Goal: Transaction & Acquisition: Purchase product/service

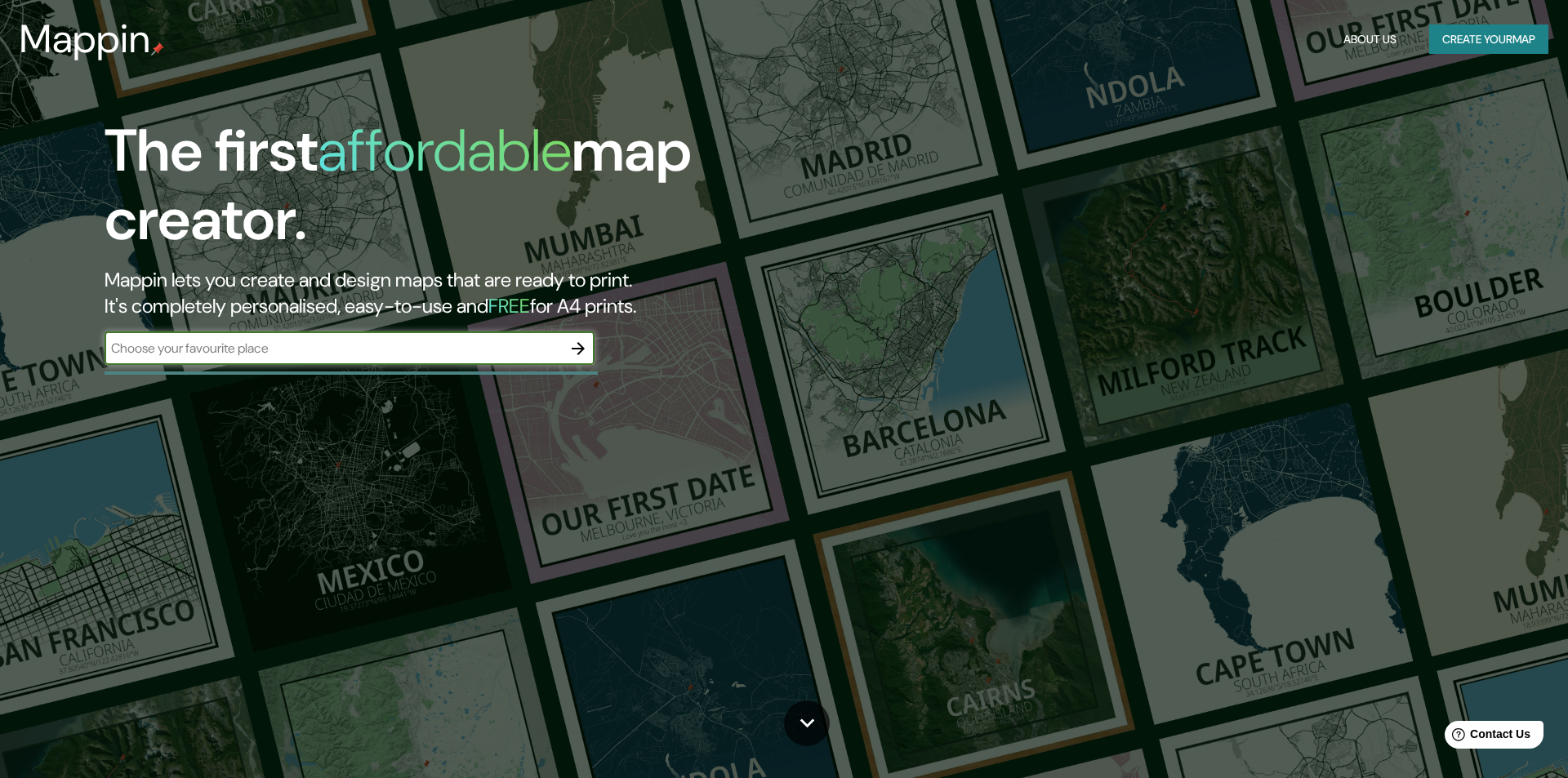
click at [464, 350] on input "text" at bounding box center [333, 348] width 457 height 18
type input "[GEOGRAPHIC_DATA]"
click at [586, 347] on icon "button" at bounding box center [578, 348] width 19 height 19
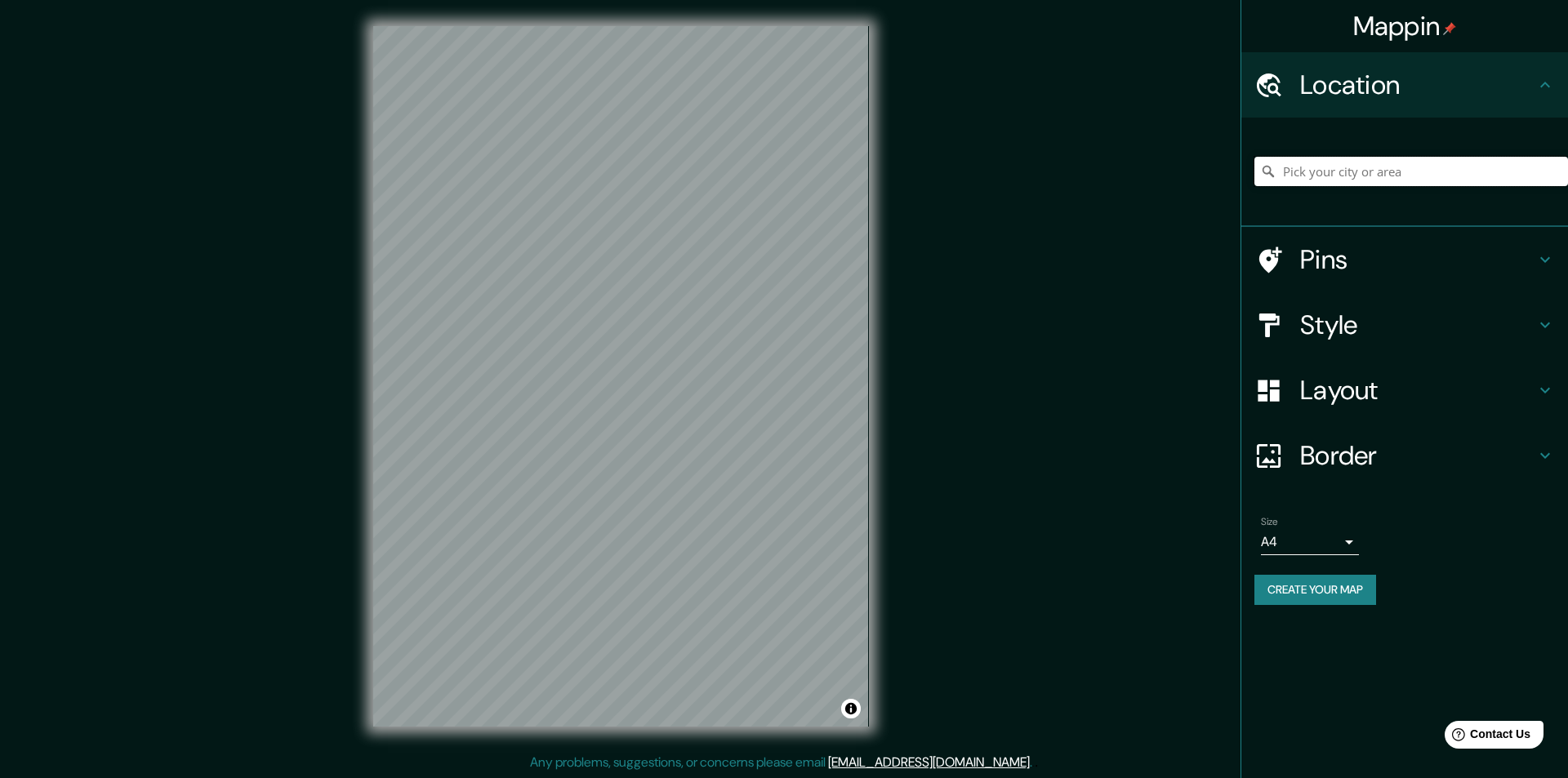
click at [1327, 167] on input "Pick your city or area" at bounding box center [1411, 172] width 313 height 29
click at [1439, 331] on h4 "Style" at bounding box center [1418, 325] width 235 height 33
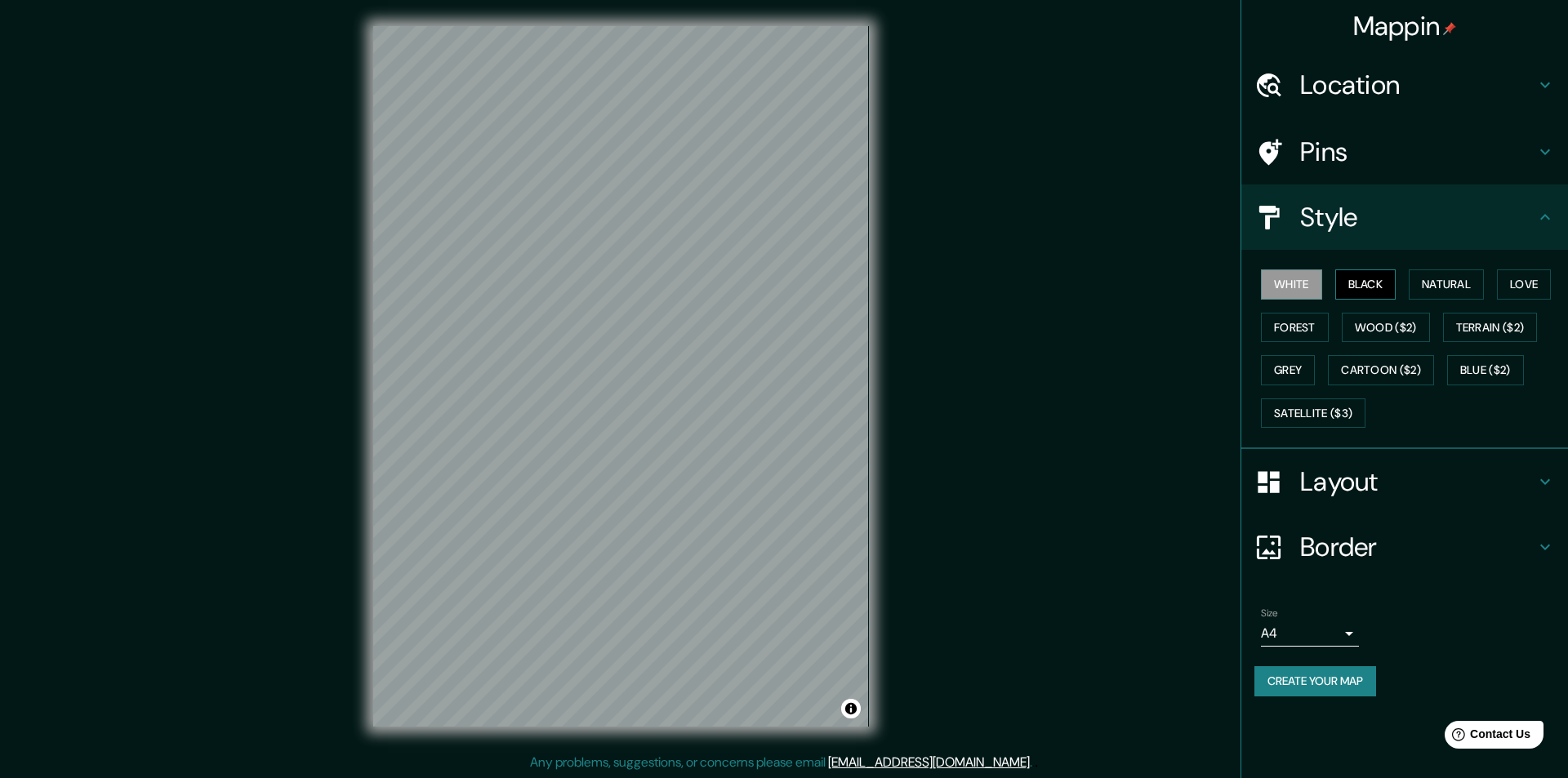
click at [1389, 287] on button "Black" at bounding box center [1366, 284] width 62 height 30
click at [1433, 284] on button "Natural" at bounding box center [1447, 284] width 75 height 30
click at [1507, 277] on button "Love" at bounding box center [1524, 284] width 54 height 30
click at [1286, 335] on button "Forest" at bounding box center [1295, 328] width 68 height 30
click at [1374, 328] on button "Wood ($2)" at bounding box center [1386, 328] width 88 height 30
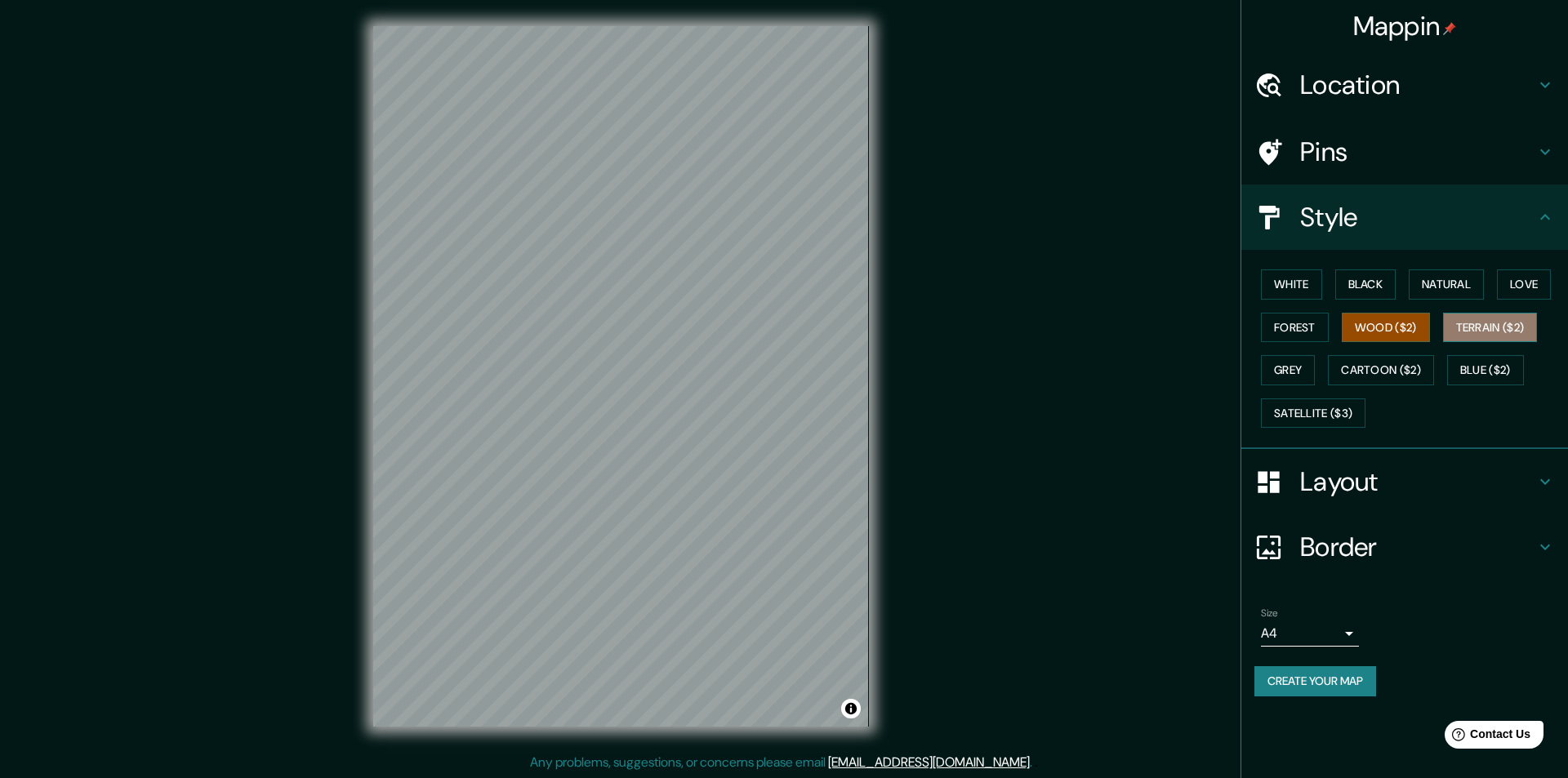
click at [1486, 328] on button "Terrain ($2)" at bounding box center [1490, 328] width 95 height 30
click at [1301, 370] on button "Grey" at bounding box center [1288, 370] width 54 height 30
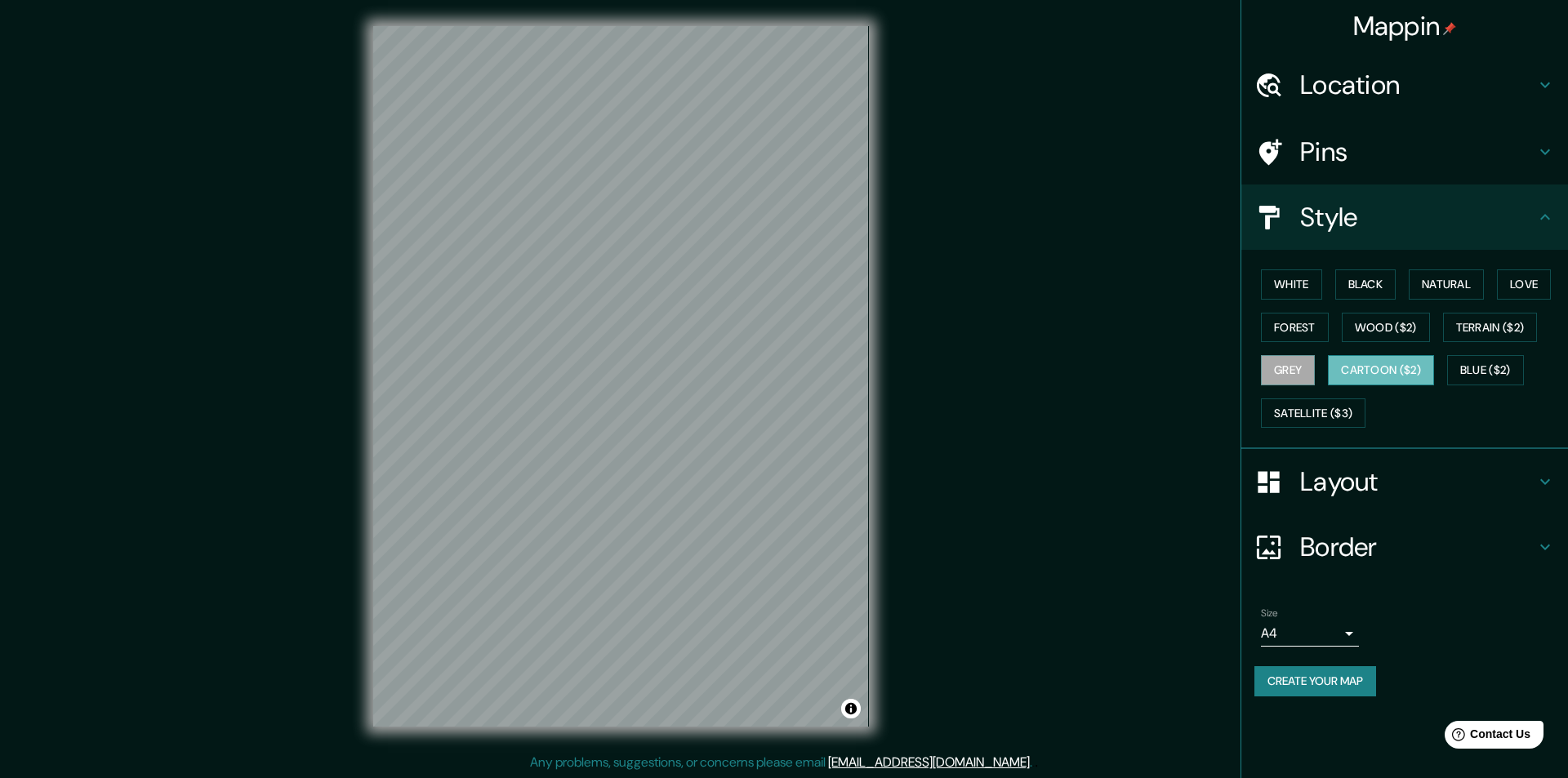
click at [1395, 370] on button "Cartoon ($2)" at bounding box center [1382, 370] width 107 height 30
click at [1516, 371] on button "Blue ($2)" at bounding box center [1486, 370] width 77 height 30
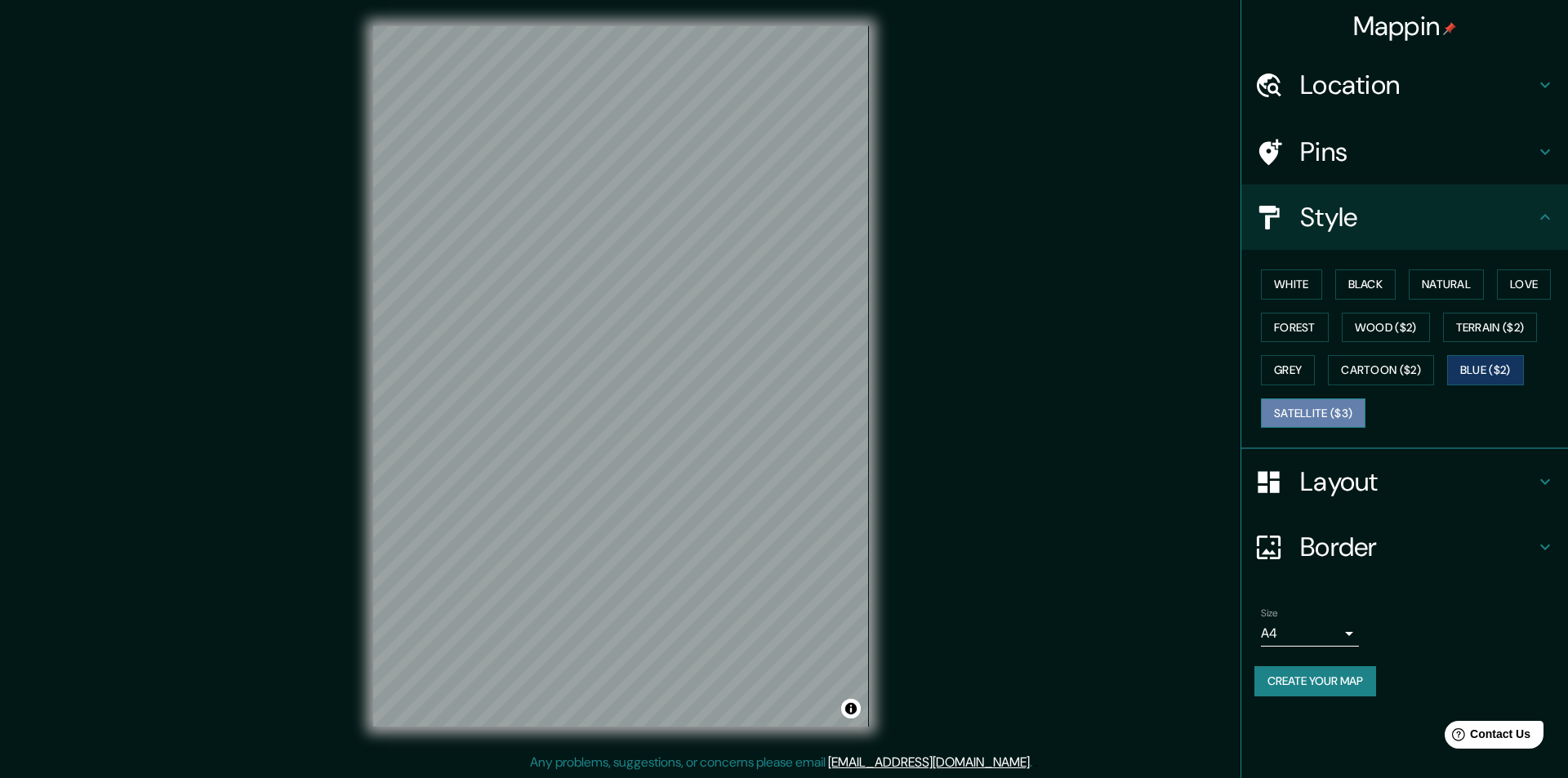
click at [1327, 410] on button "Satellite ($3)" at bounding box center [1314, 413] width 105 height 30
click at [1382, 362] on button "Cartoon ($2)" at bounding box center [1382, 370] width 107 height 30
click at [1439, 220] on h4 "Style" at bounding box center [1418, 218] width 235 height 33
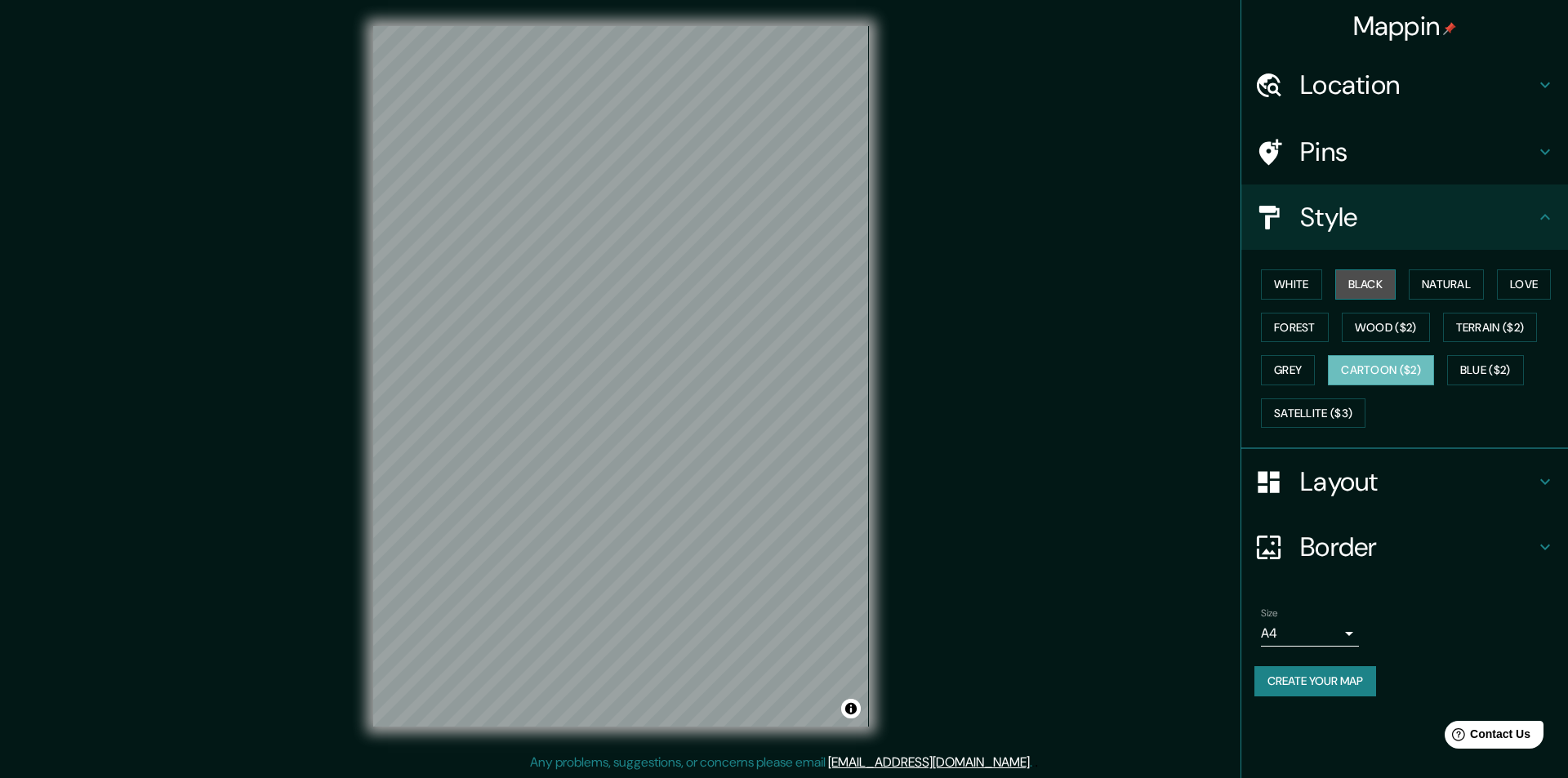
click at [1391, 294] on button "Black" at bounding box center [1366, 284] width 62 height 30
click at [1394, 368] on button "Cartoon ($2)" at bounding box center [1382, 370] width 107 height 30
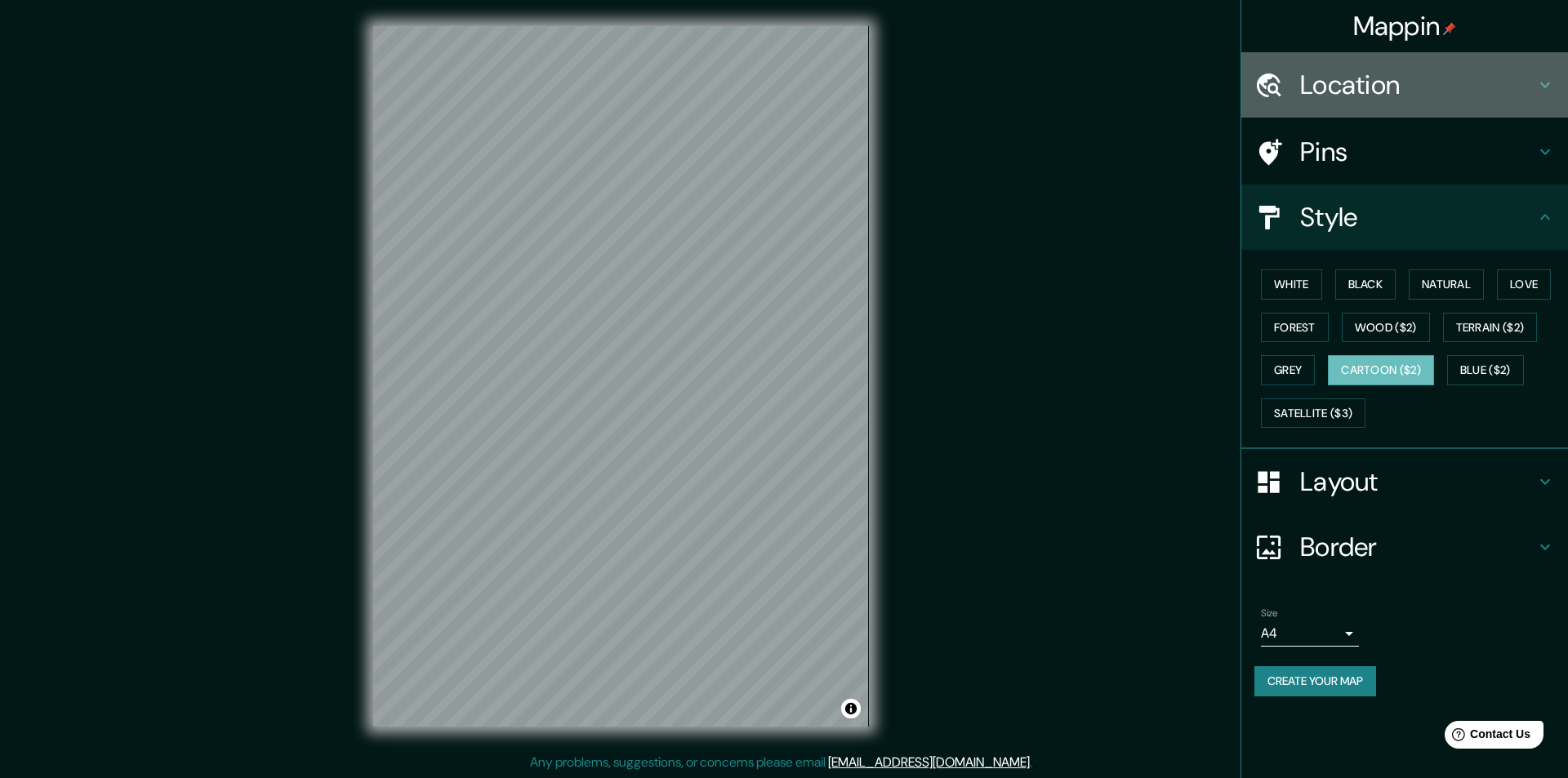
click at [1416, 92] on h4 "Location" at bounding box center [1418, 85] width 235 height 33
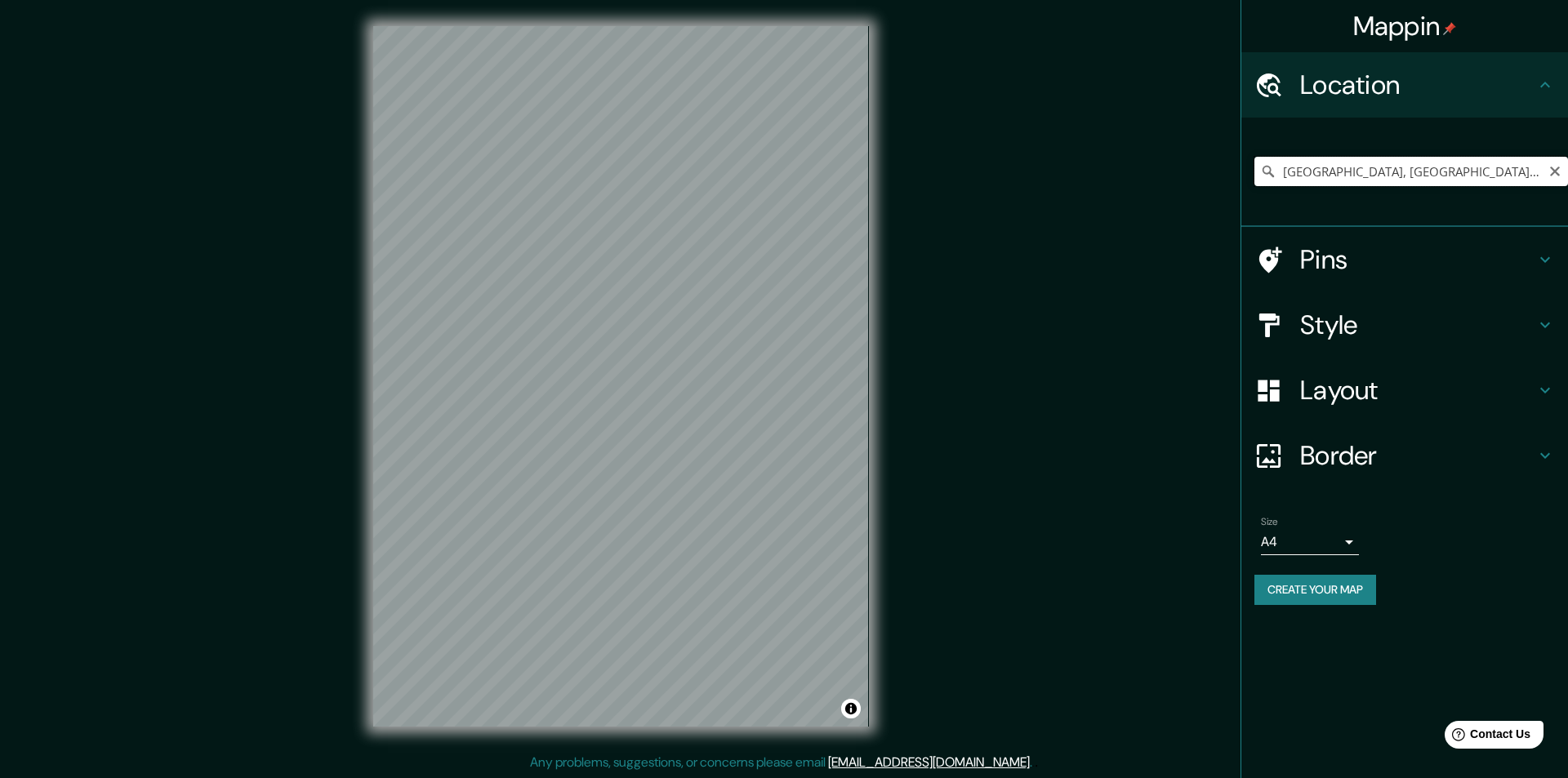
click at [1374, 182] on input "[GEOGRAPHIC_DATA], [GEOGRAPHIC_DATA], [GEOGRAPHIC_DATA]" at bounding box center [1411, 172] width 313 height 29
click at [1376, 168] on input "[GEOGRAPHIC_DATA], [GEOGRAPHIC_DATA], [GEOGRAPHIC_DATA]" at bounding box center [1411, 172] width 313 height 29
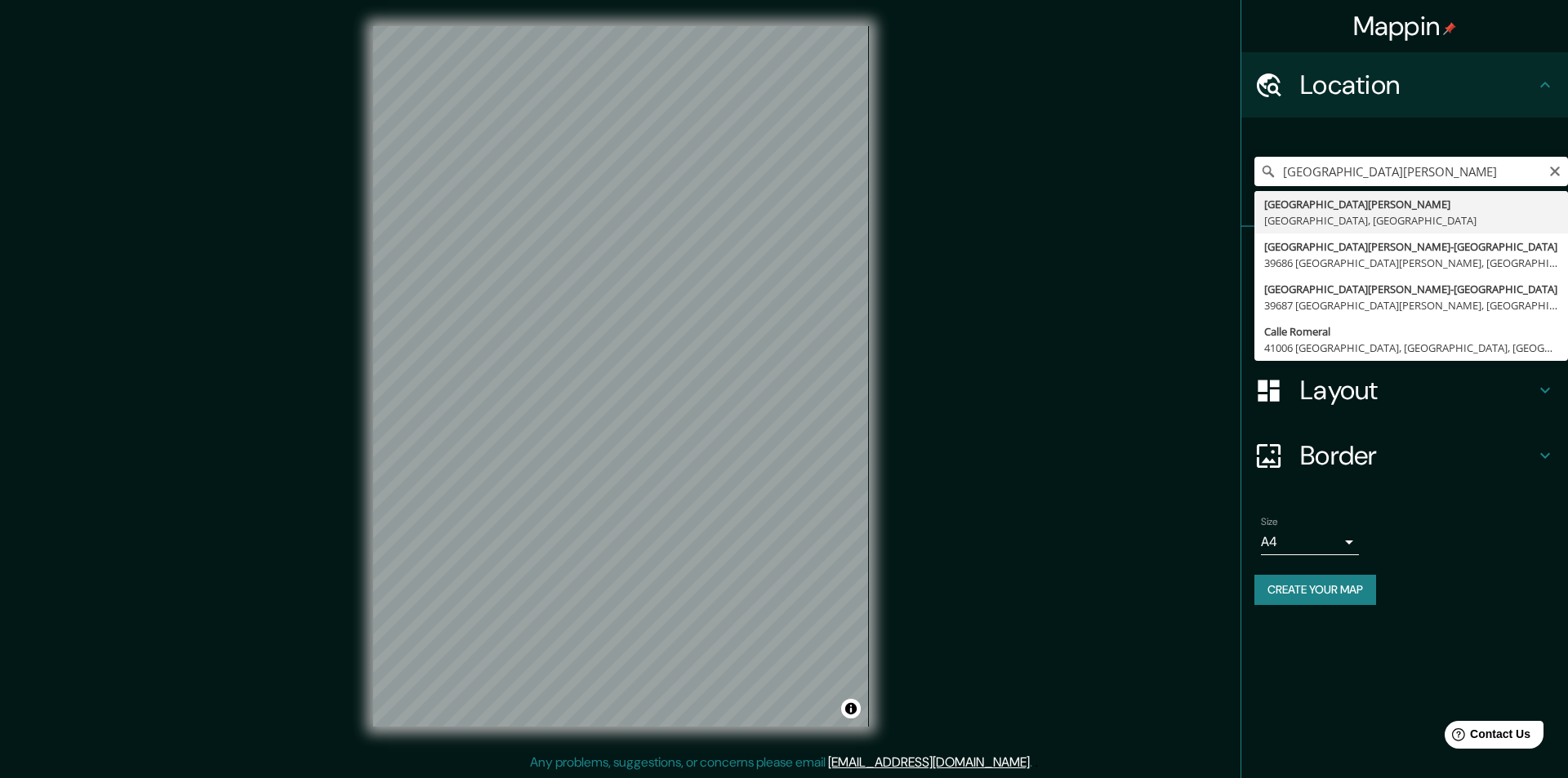
type input "[GEOGRAPHIC_DATA][PERSON_NAME], [GEOGRAPHIC_DATA], [GEOGRAPHIC_DATA]"
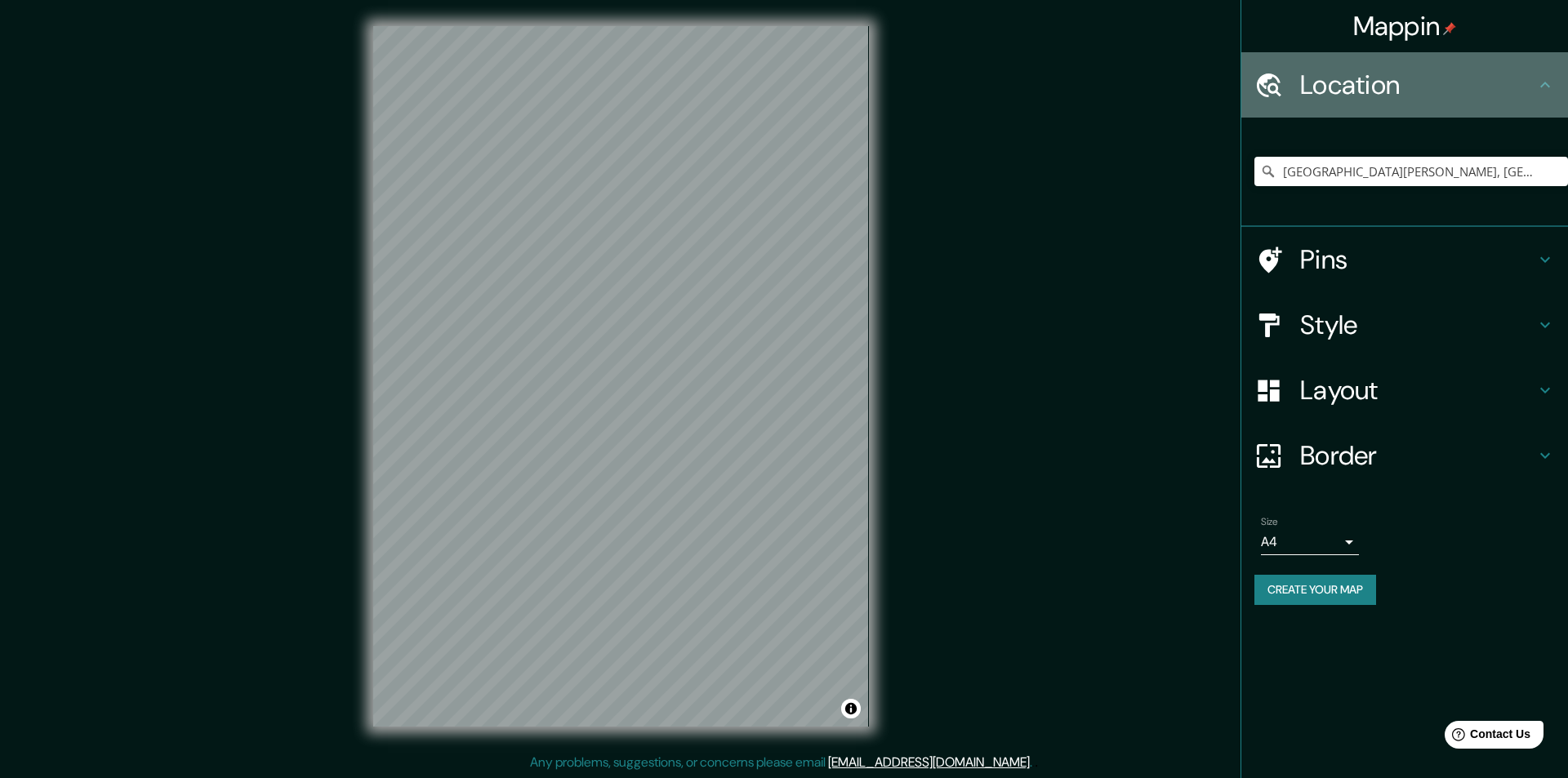
click at [1345, 87] on h4 "Location" at bounding box center [1418, 85] width 235 height 33
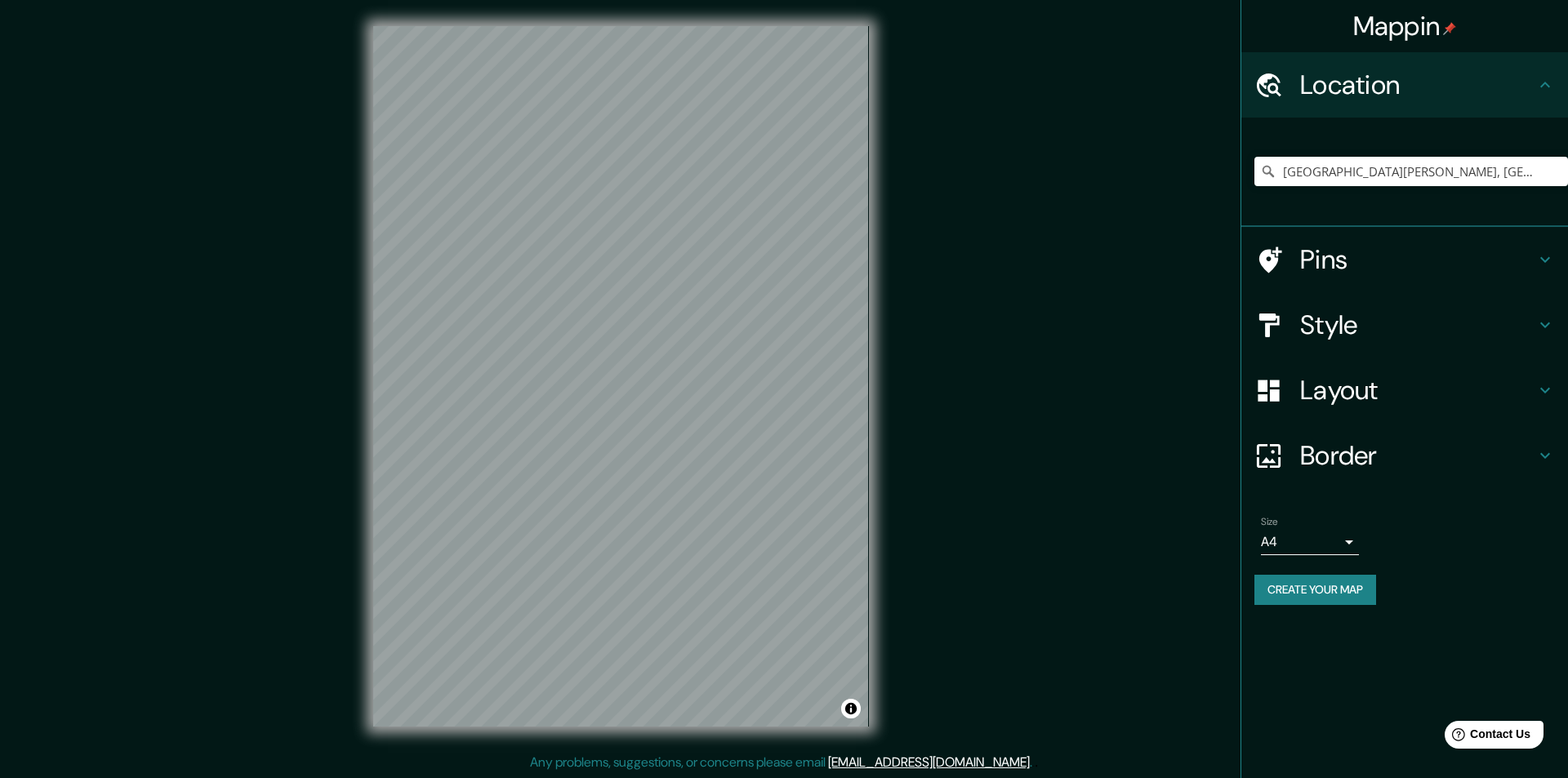
click at [1348, 320] on h4 "Style" at bounding box center [1418, 325] width 235 height 33
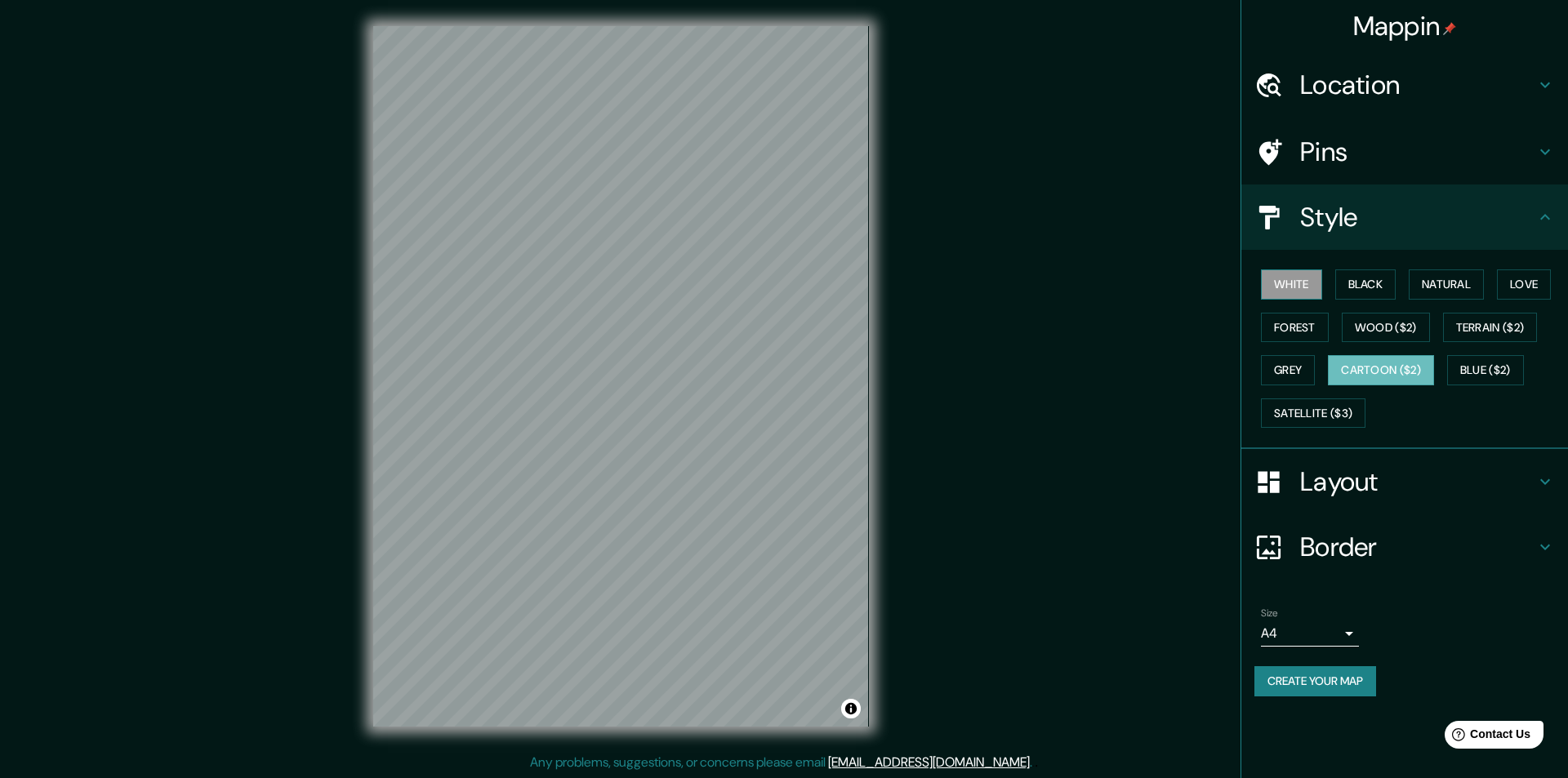
click at [1315, 288] on button "White" at bounding box center [1292, 284] width 62 height 30
click at [1379, 292] on button "Black" at bounding box center [1366, 284] width 62 height 30
click at [1456, 276] on button "Natural" at bounding box center [1447, 284] width 75 height 30
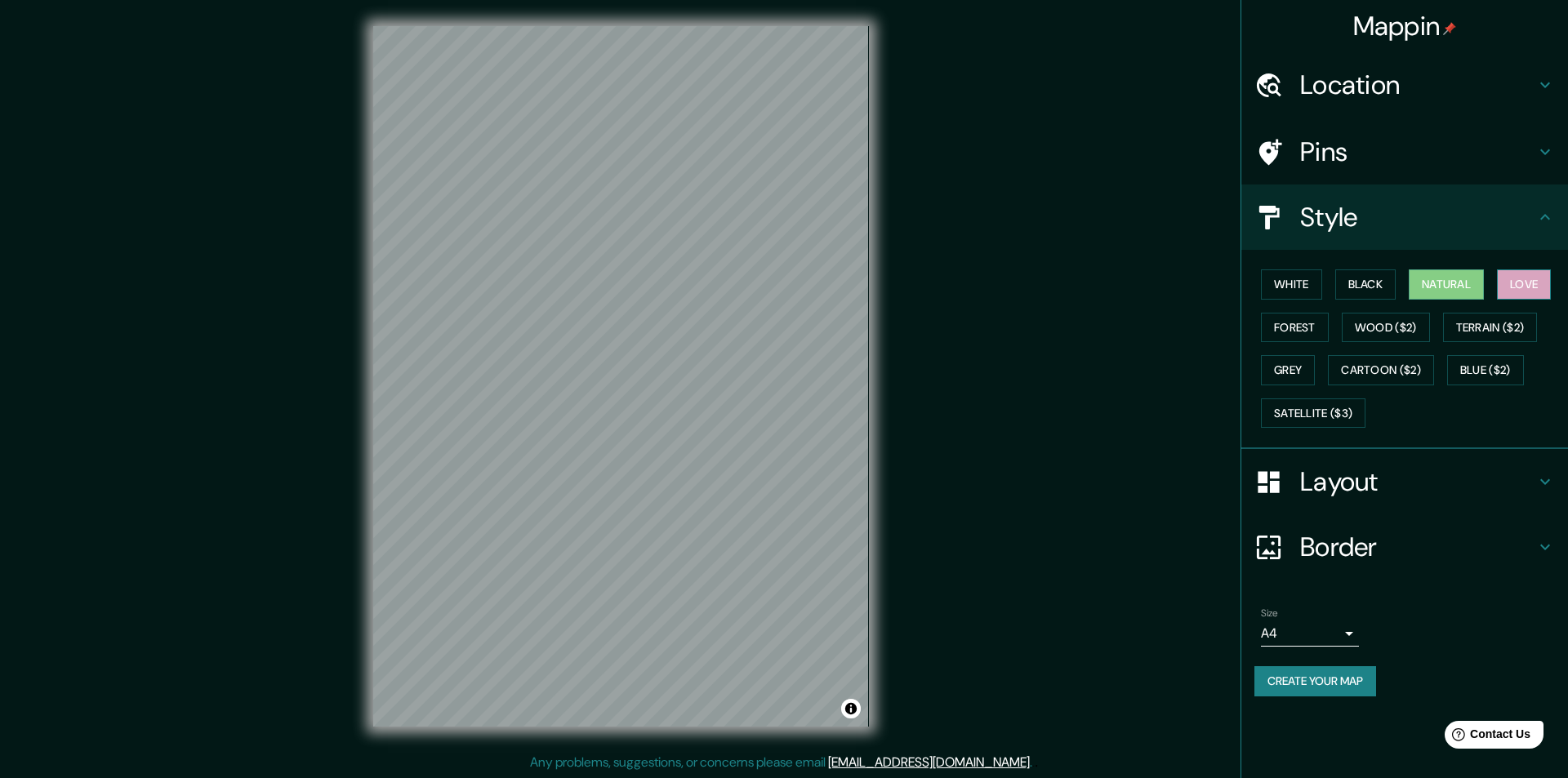
click at [1537, 290] on button "Love" at bounding box center [1524, 284] width 54 height 30
click at [1529, 337] on button "Terrain ($2)" at bounding box center [1490, 328] width 95 height 30
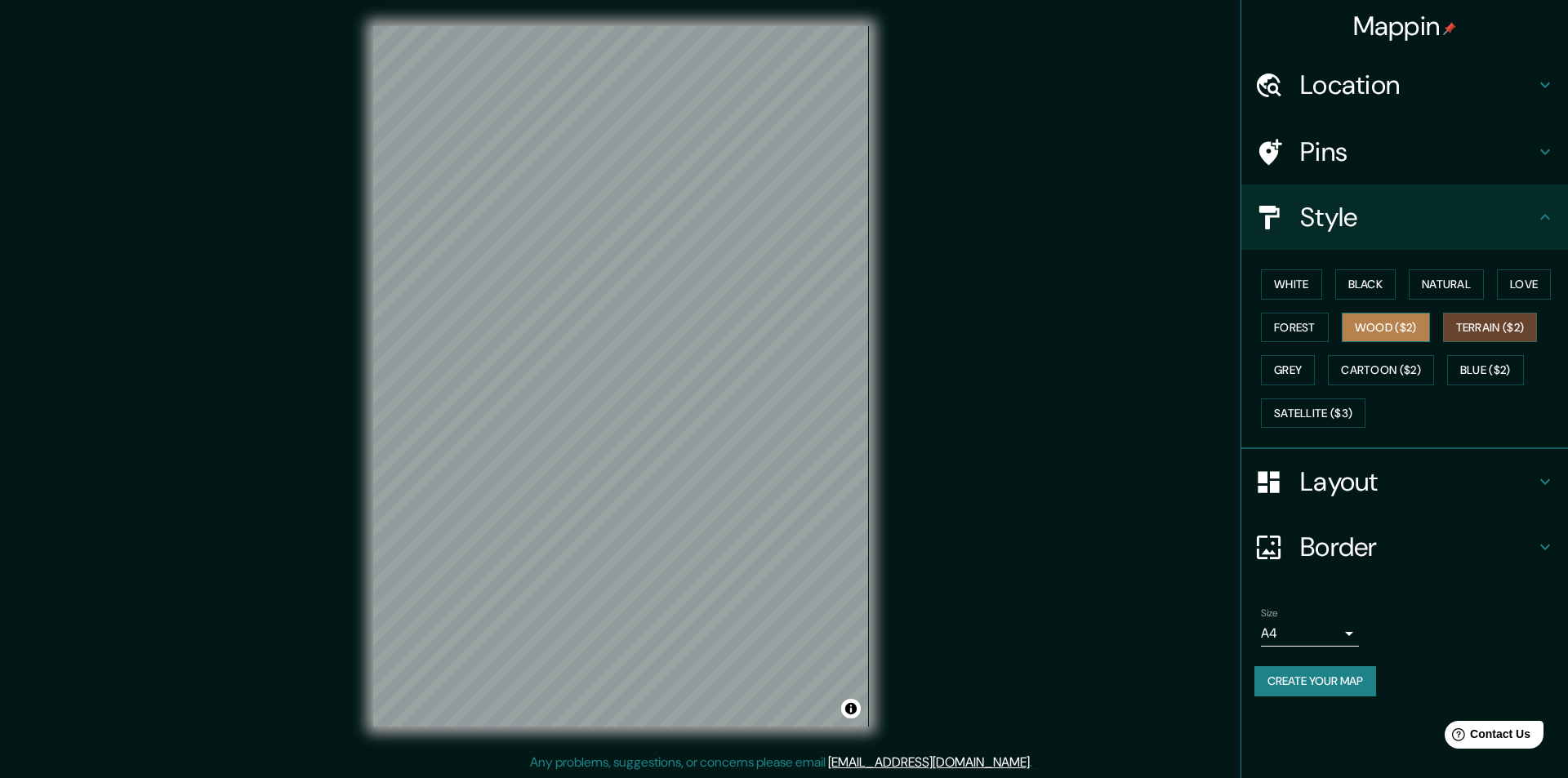
click at [1412, 340] on button "Wood ($2)" at bounding box center [1386, 328] width 88 height 30
click at [1301, 335] on button "Forest" at bounding box center [1295, 328] width 68 height 30
click at [1380, 335] on button "Wood ($2)" at bounding box center [1386, 328] width 88 height 30
click at [1304, 327] on button "Forest" at bounding box center [1295, 328] width 68 height 30
click at [1300, 266] on div "White Black Natural Love Forest Wood ($2) Terrain ($2) Grey Cartoon ($2) Blue (…" at bounding box center [1411, 348] width 313 height 172
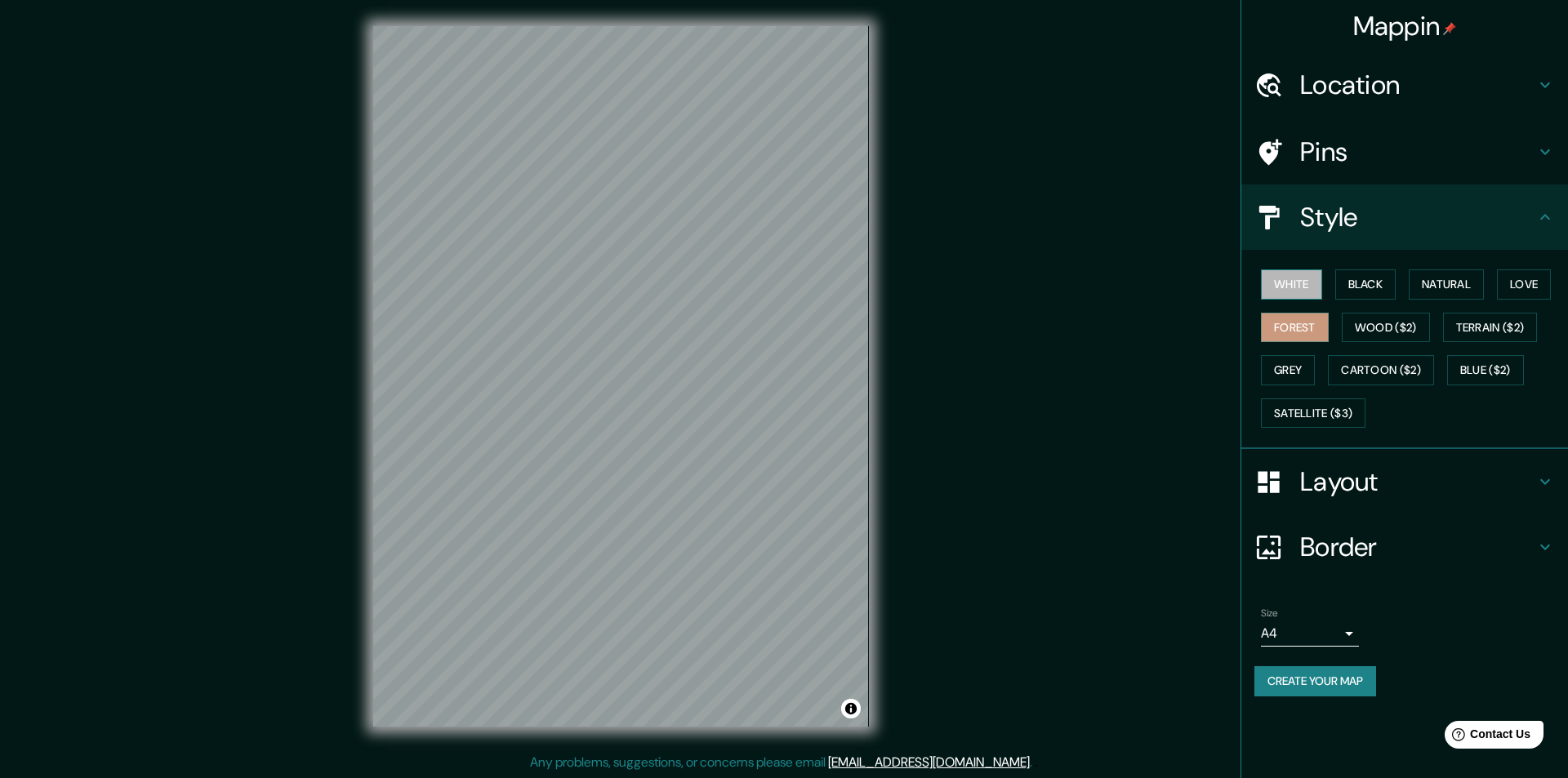
click at [1299, 283] on button "White" at bounding box center [1292, 284] width 62 height 30
click at [1377, 276] on button "Black" at bounding box center [1366, 284] width 62 height 30
click at [1440, 280] on button "Natural" at bounding box center [1447, 284] width 75 height 30
click at [1342, 681] on button "Create your map" at bounding box center [1315, 682] width 121 height 30
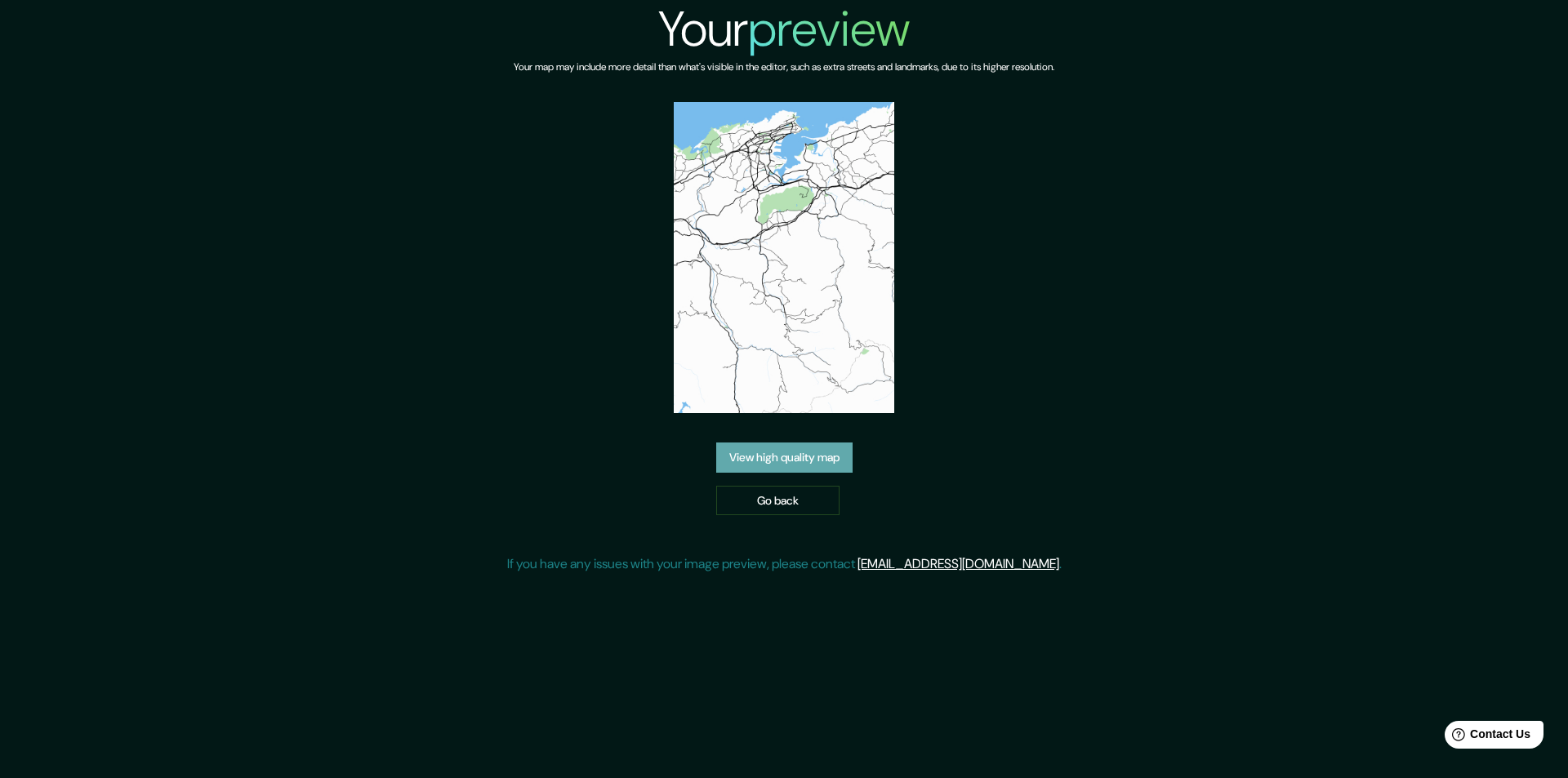
click at [829, 453] on link "View high quality map" at bounding box center [784, 457] width 136 height 30
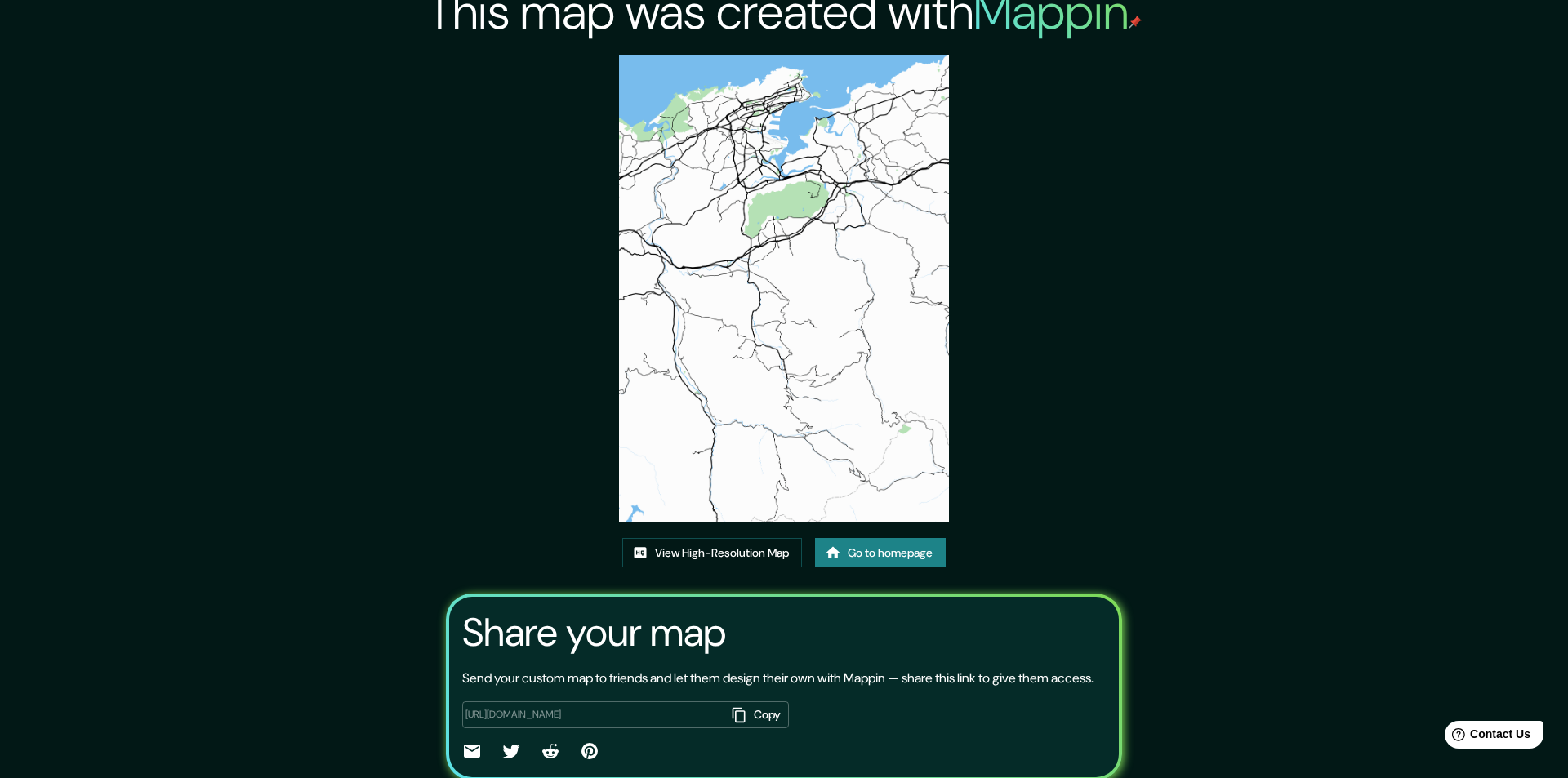
scroll to position [13, 0]
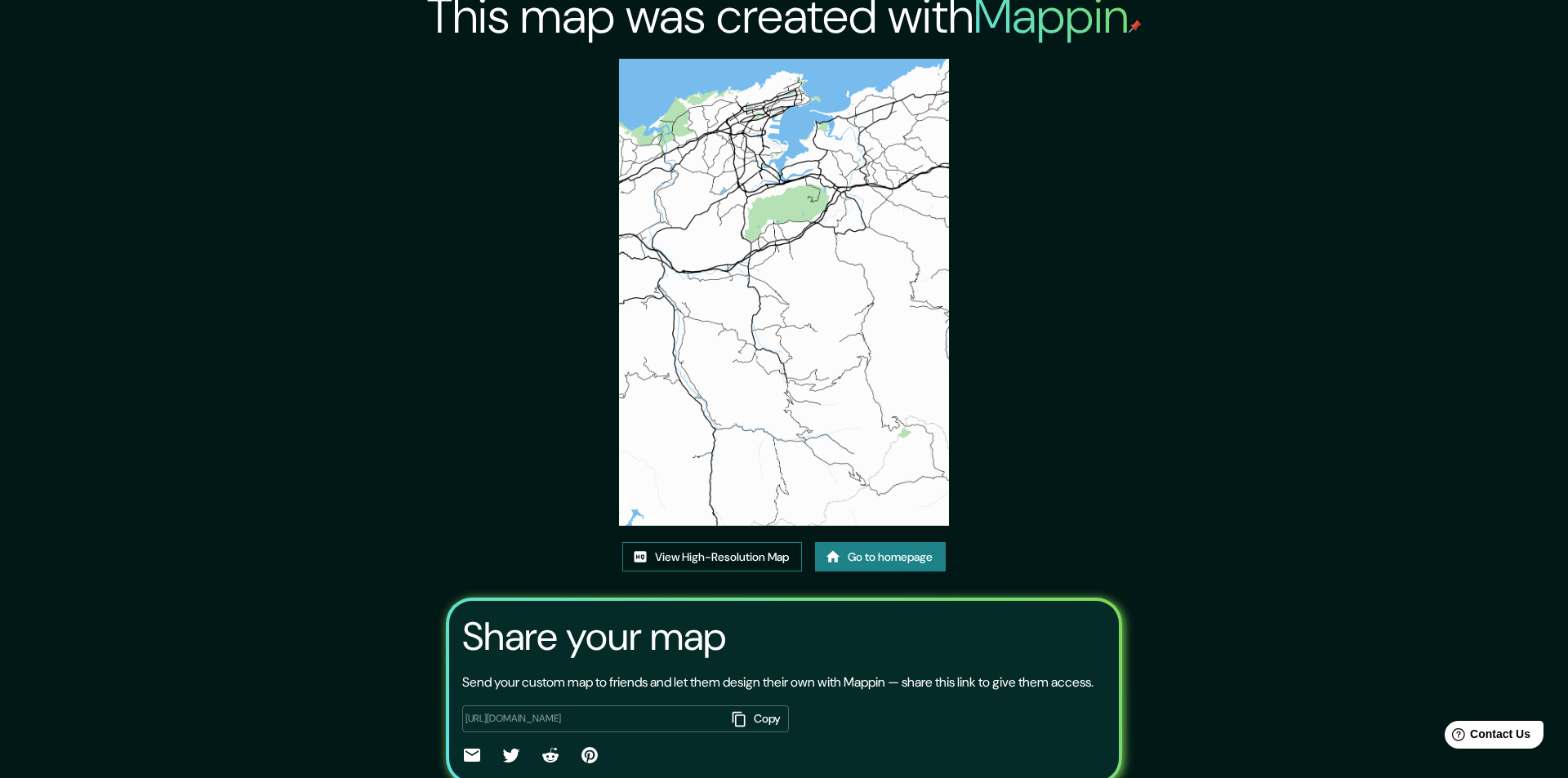
click at [724, 563] on link "View High-Resolution Map" at bounding box center [713, 557] width 180 height 30
